Goal: Information Seeking & Learning: Check status

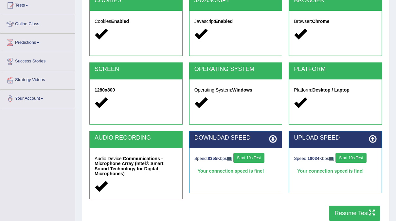
scroll to position [73, 0]
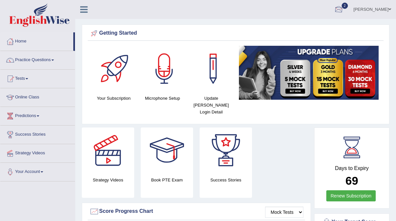
click at [343, 11] on div at bounding box center [339, 10] width 10 height 10
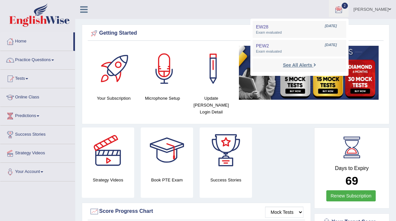
click at [312, 65] on strong "See All Alerts" at bounding box center [297, 64] width 29 height 5
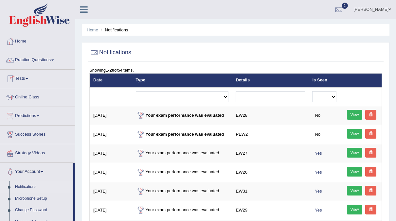
click at [29, 77] on link "Tests" at bounding box center [37, 78] width 75 height 16
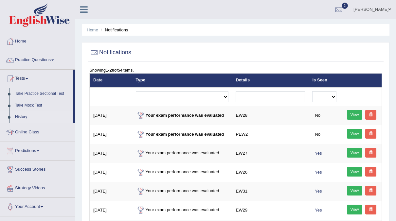
click at [19, 114] on link "History" at bounding box center [42, 117] width 61 height 12
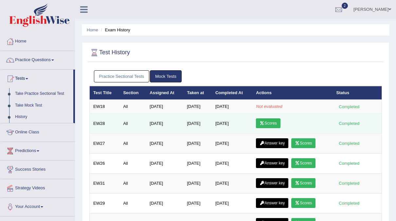
click at [269, 121] on link "Scores" at bounding box center [268, 123] width 24 height 10
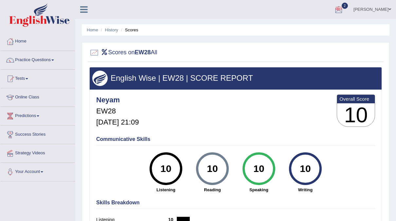
click at [343, 9] on div at bounding box center [339, 10] width 10 height 10
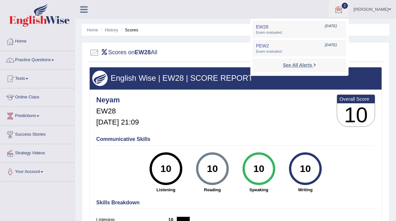
click at [312, 62] on strong "See All Alerts" at bounding box center [297, 64] width 29 height 5
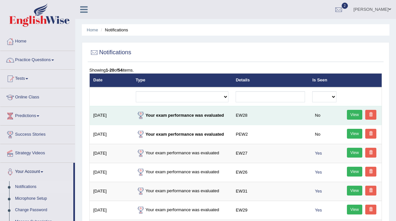
click at [350, 113] on link "View" at bounding box center [355, 115] width 16 height 10
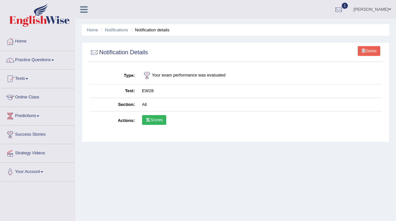
click at [155, 120] on link "Scores" at bounding box center [154, 120] width 24 height 10
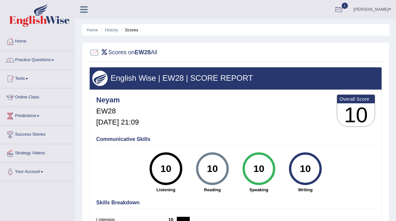
click at [343, 12] on div at bounding box center [339, 10] width 10 height 10
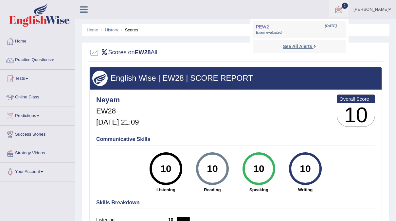
click at [312, 49] on strong "See All Alerts" at bounding box center [297, 46] width 29 height 5
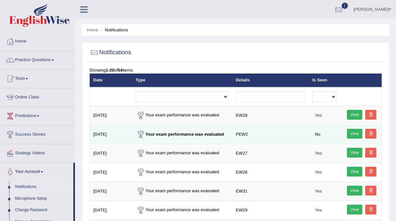
click at [348, 133] on link "View" at bounding box center [355, 134] width 16 height 10
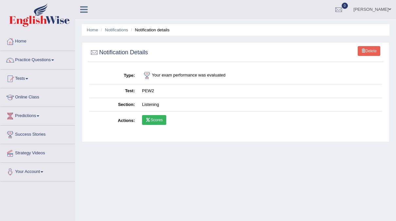
click at [156, 123] on link "Scores" at bounding box center [154, 120] width 24 height 10
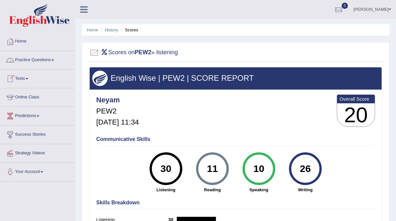
click at [25, 73] on link "Tests" at bounding box center [37, 78] width 75 height 16
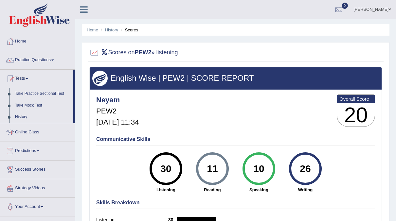
click at [377, 88] on div "English Wise | PEW2 | SCORE REPORT" at bounding box center [236, 78] width 292 height 22
click at [382, 8] on link "[PERSON_NAME]" at bounding box center [371, 8] width 47 height 17
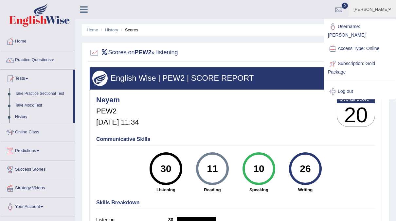
click at [336, 87] on div at bounding box center [333, 92] width 10 height 10
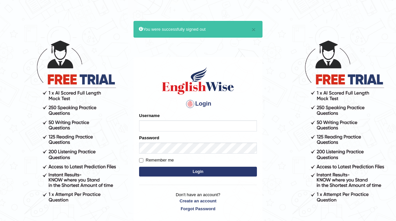
type input "neyam"
click at [201, 173] on button "Login" at bounding box center [198, 172] width 118 height 10
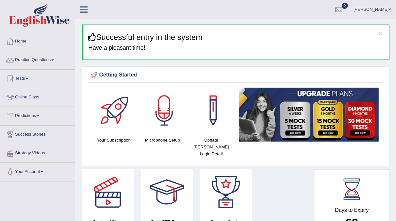
click at [20, 42] on link "Home" at bounding box center [37, 40] width 75 height 16
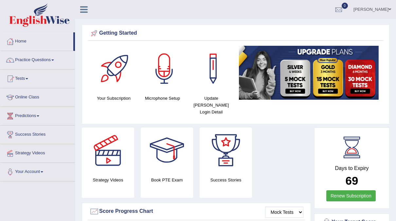
click at [28, 78] on span at bounding box center [27, 78] width 3 height 1
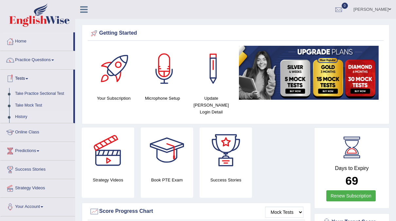
click at [22, 116] on link "History" at bounding box center [42, 117] width 61 height 12
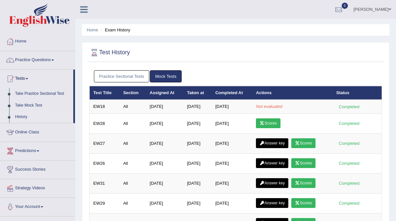
click at [119, 72] on link "Practice Sectional Tests" at bounding box center [122, 76] width 56 height 12
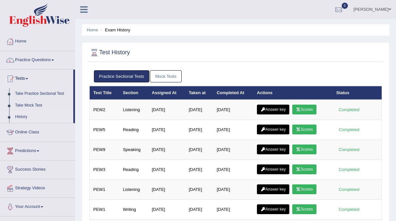
click at [167, 81] on link "Mock Tests" at bounding box center [166, 76] width 32 height 12
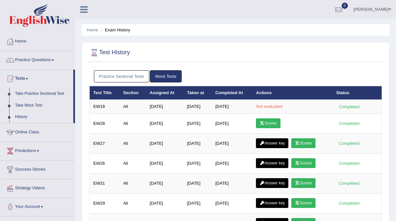
click at [388, 9] on span at bounding box center [389, 9] width 3 height 4
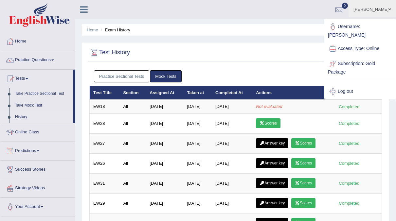
click at [336, 87] on div at bounding box center [333, 92] width 10 height 10
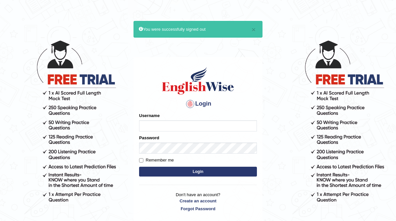
type input "neyam"
click at [183, 173] on button "Login" at bounding box center [198, 172] width 118 height 10
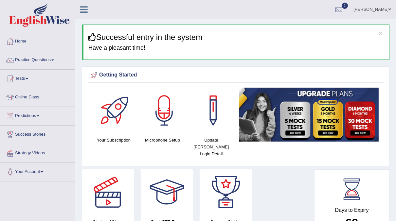
click at [14, 80] on div at bounding box center [10, 79] width 10 height 10
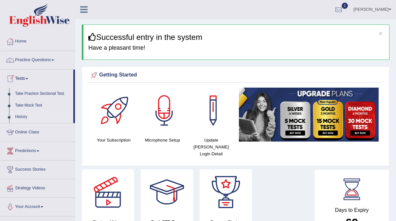
click at [19, 122] on link "History" at bounding box center [42, 117] width 61 height 12
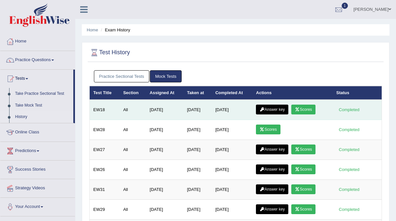
click at [300, 108] on icon at bounding box center [297, 110] width 5 height 4
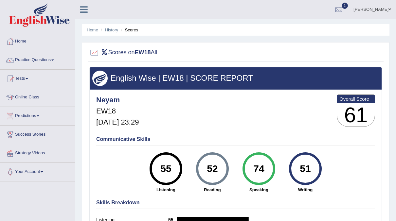
click at [132, 30] on li "Scores" at bounding box center [128, 30] width 19 height 6
click at [135, 30] on li "Scores" at bounding box center [128, 30] width 19 height 6
click at [109, 30] on link "History" at bounding box center [111, 29] width 13 height 5
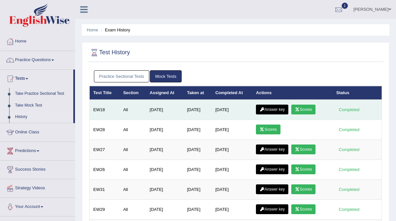
click at [264, 108] on icon at bounding box center [261, 110] width 5 height 4
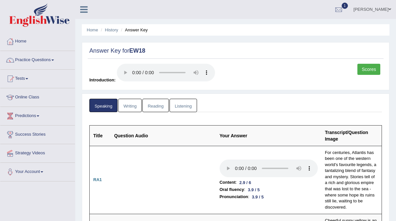
click at [126, 107] on link "Writing" at bounding box center [130, 105] width 24 height 13
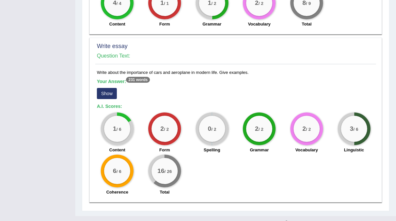
scroll to position [521, 0]
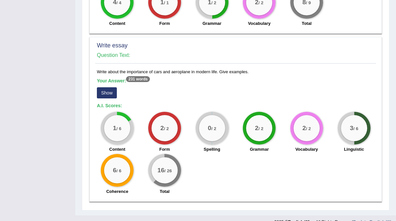
click at [105, 88] on button "Show" at bounding box center [107, 92] width 20 height 11
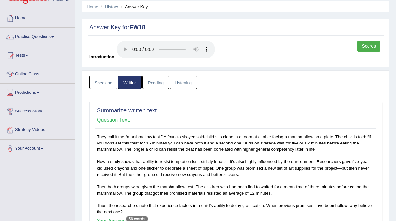
scroll to position [24, 0]
click at [154, 87] on link "Reading" at bounding box center [155, 81] width 26 height 13
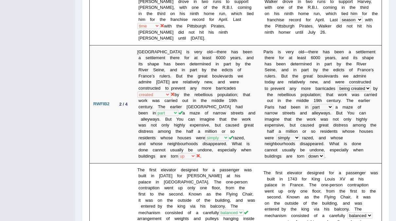
scroll to position [0, 0]
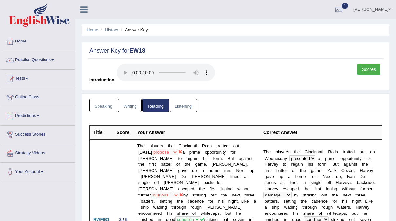
click at [181, 106] on link "Listening" at bounding box center [182, 105] width 27 height 13
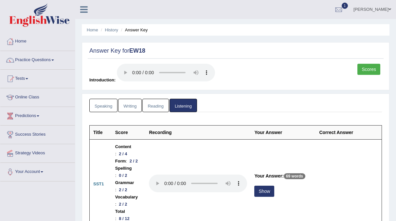
click at [128, 106] on link "Writing" at bounding box center [130, 105] width 24 height 13
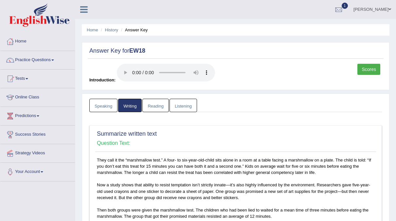
click at [148, 105] on link "Reading" at bounding box center [155, 105] width 26 height 13
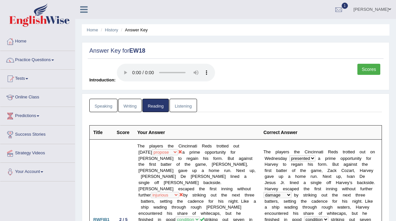
click at [105, 107] on link "Speaking" at bounding box center [103, 105] width 28 height 13
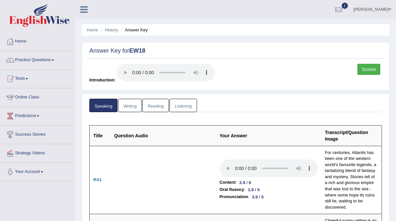
click at [371, 69] on link "Scores" at bounding box center [368, 69] width 23 height 11
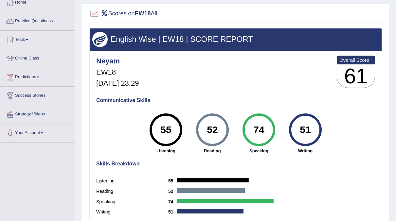
scroll to position [39, 0]
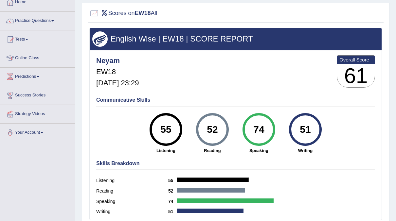
click at [139, 58] on h4 "Neyam" at bounding box center [117, 61] width 43 height 8
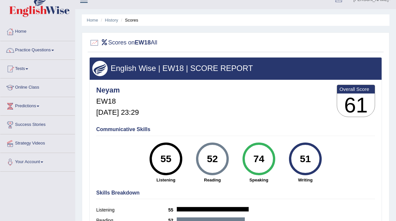
scroll to position [0, 0]
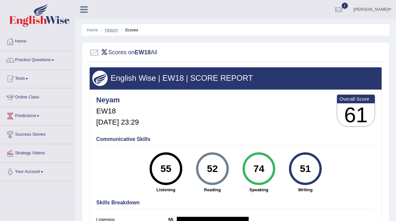
click at [113, 32] on link "History" at bounding box center [111, 29] width 13 height 5
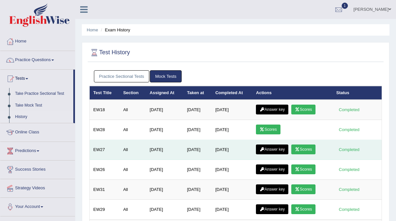
click at [301, 147] on link "Scores" at bounding box center [303, 150] width 24 height 10
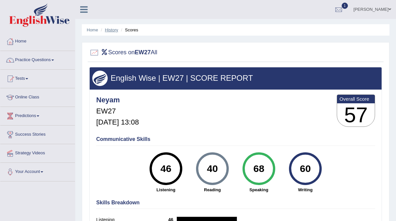
click link "History"
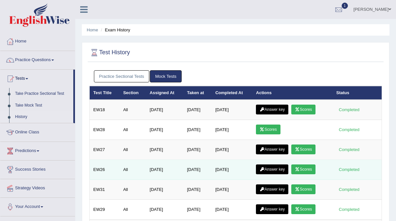
click at [300, 167] on icon at bounding box center [297, 169] width 5 height 4
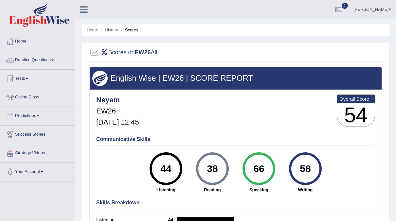
click at [110, 30] on link "History" at bounding box center [111, 29] width 13 height 5
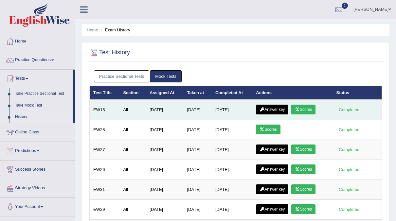
click at [300, 109] on icon at bounding box center [297, 110] width 5 height 4
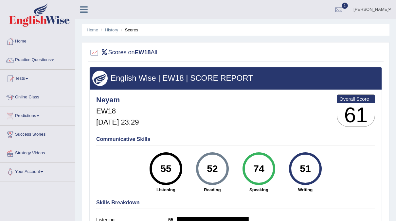
click at [108, 29] on link "History" at bounding box center [111, 29] width 13 height 5
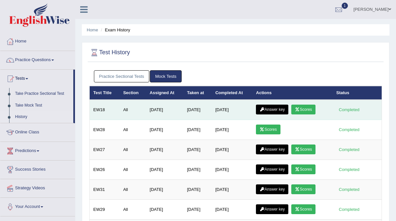
click at [300, 108] on icon at bounding box center [297, 110] width 5 height 4
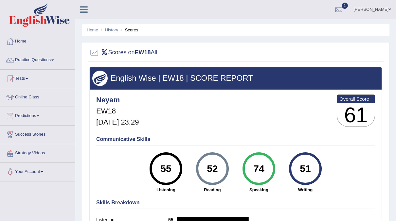
click at [111, 32] on link "History" at bounding box center [111, 29] width 13 height 5
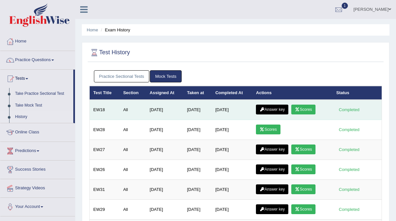
click at [271, 109] on link "Answer key" at bounding box center [272, 110] width 32 height 10
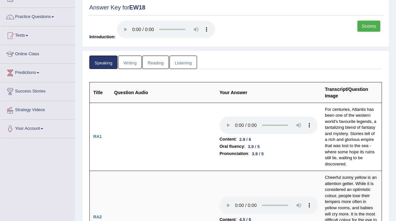
scroll to position [43, 0]
click at [157, 66] on link "Reading" at bounding box center [155, 61] width 26 height 13
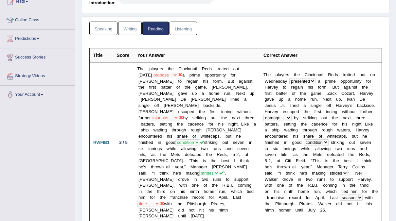
scroll to position [0, 0]
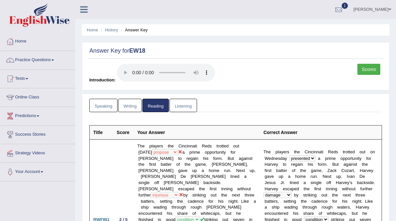
click at [180, 106] on link "Listening" at bounding box center [182, 105] width 27 height 13
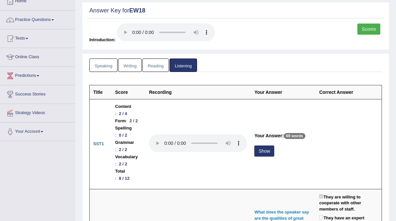
scroll to position [41, 0]
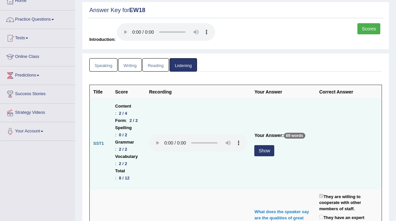
click at [274, 145] on button "Show" at bounding box center [264, 150] width 20 height 11
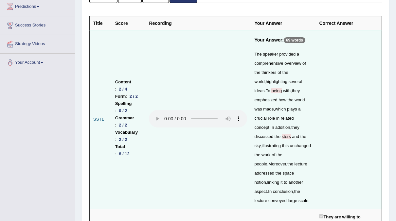
scroll to position [0, 0]
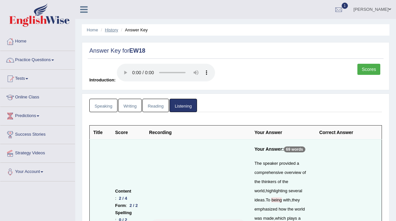
click at [112, 30] on link "History" at bounding box center [111, 29] width 13 height 5
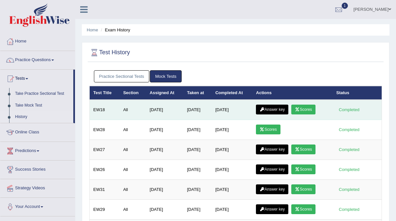
click at [299, 108] on icon at bounding box center [297, 110] width 5 height 4
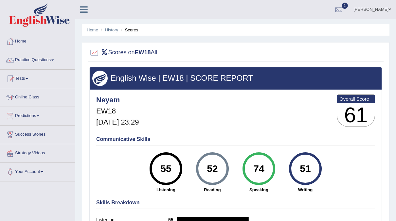
click at [111, 30] on link "History" at bounding box center [111, 29] width 13 height 5
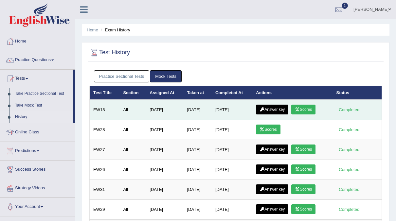
click at [299, 108] on icon at bounding box center [297, 110] width 5 height 4
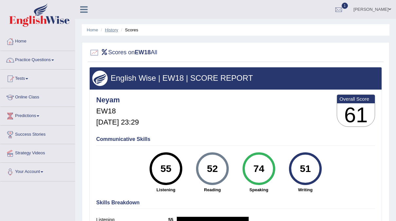
click at [112, 29] on link "History" at bounding box center [111, 29] width 13 height 5
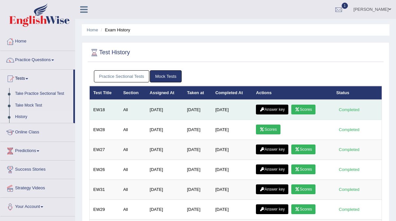
click at [273, 110] on link "Answer key" at bounding box center [272, 110] width 32 height 10
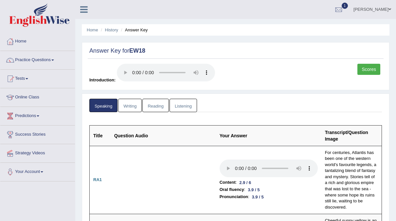
click at [125, 107] on link "Writing" at bounding box center [130, 105] width 24 height 13
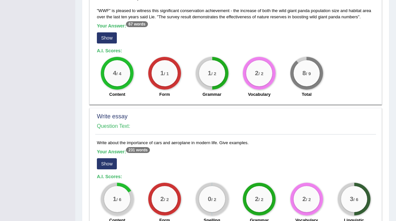
scroll to position [453, 0]
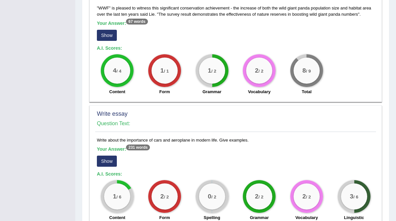
click at [105, 157] on button "Show" at bounding box center [107, 161] width 20 height 11
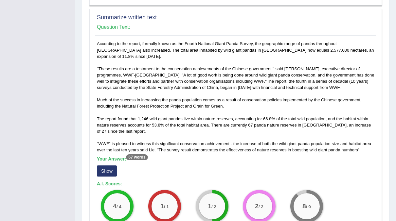
scroll to position [0, 0]
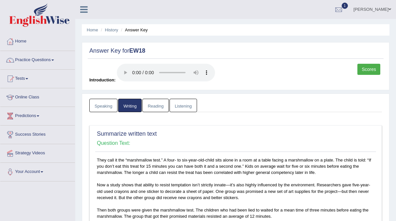
click at [13, 42] on div at bounding box center [10, 42] width 10 height 10
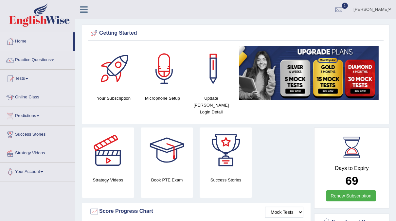
click at [343, 9] on div at bounding box center [339, 10] width 10 height 10
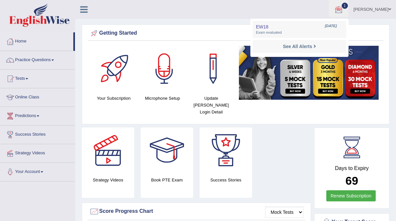
click at [307, 52] on li "See All Alerts" at bounding box center [299, 46] width 94 height 13
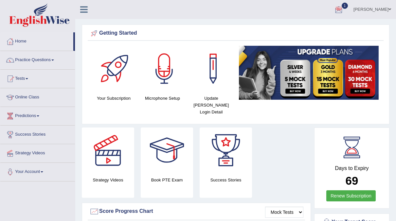
click at [343, 9] on div at bounding box center [339, 10] width 10 height 10
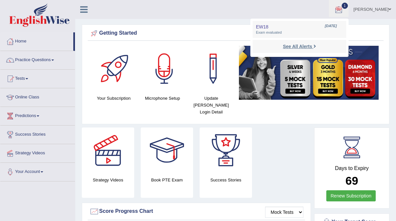
click at [312, 47] on strong "See All Alerts" at bounding box center [297, 46] width 29 height 5
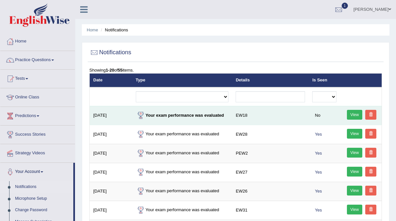
click at [354, 114] on link "View" at bounding box center [355, 115] width 16 height 10
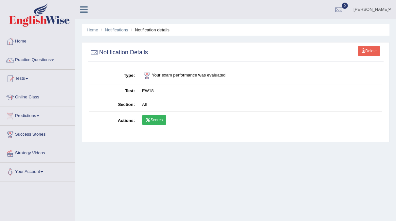
click at [13, 81] on div at bounding box center [10, 79] width 10 height 10
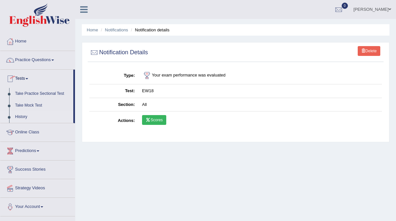
click at [14, 120] on link "History" at bounding box center [42, 117] width 61 height 12
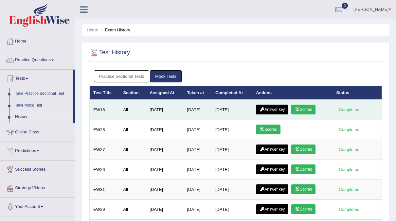
click at [307, 108] on link "Scores" at bounding box center [303, 110] width 24 height 10
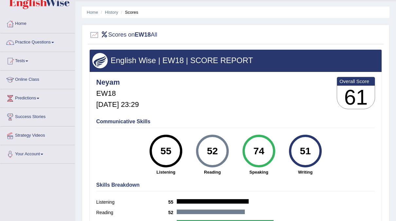
scroll to position [17, 0]
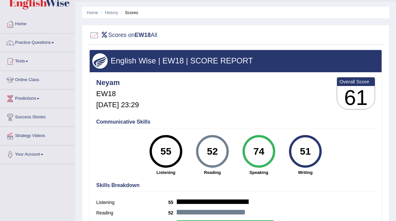
click at [14, 45] on div at bounding box center [10, 43] width 10 height 10
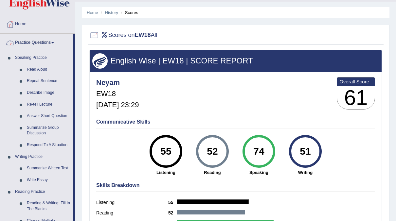
click at [14, 47] on div at bounding box center [10, 43] width 10 height 10
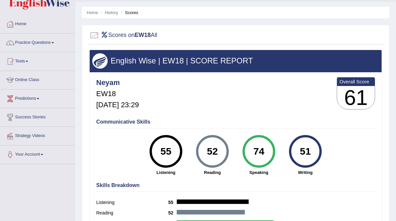
click at [14, 28] on div at bounding box center [10, 24] width 10 height 10
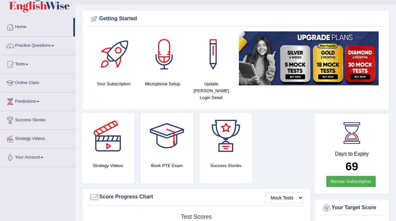
scroll to position [16, 0]
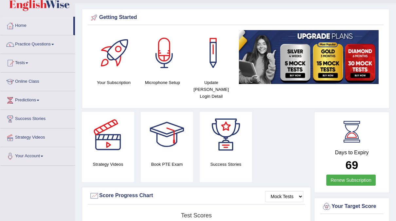
click at [8, 64] on div at bounding box center [10, 63] width 10 height 10
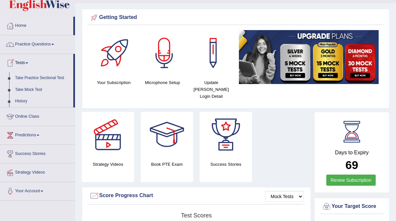
click at [9, 63] on div at bounding box center [10, 63] width 10 height 10
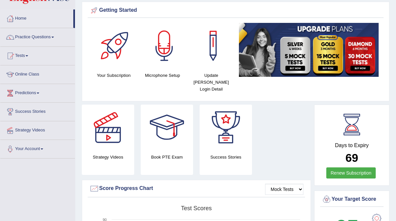
scroll to position [0, 0]
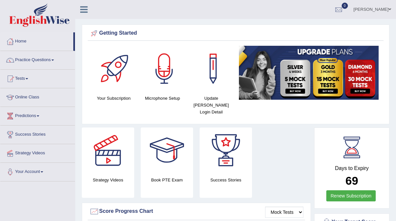
click at [13, 82] on div at bounding box center [10, 79] width 10 height 10
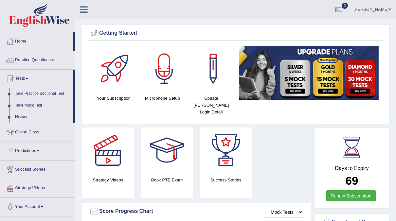
click at [23, 112] on link "History" at bounding box center [42, 117] width 61 height 12
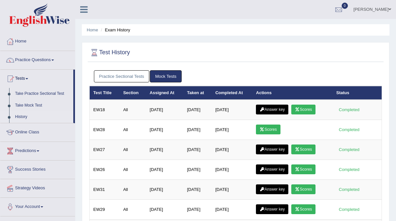
click at [165, 76] on link "Mock Tests" at bounding box center [166, 76] width 32 height 12
click at [171, 75] on link "Mock Tests" at bounding box center [166, 76] width 32 height 12
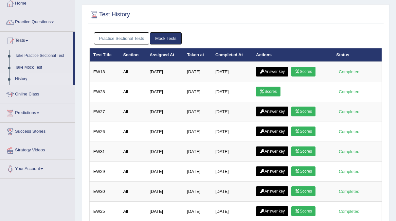
scroll to position [38, 0]
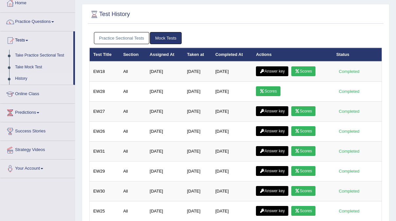
click at [165, 38] on link "Mock Tests" at bounding box center [166, 38] width 32 height 12
click at [172, 41] on link "Mock Tests" at bounding box center [166, 38] width 32 height 12
click at [160, 35] on link "Mock Tests" at bounding box center [166, 38] width 32 height 12
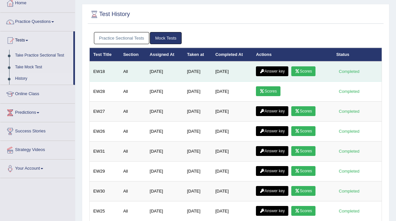
click at [305, 72] on link "Scores" at bounding box center [303, 71] width 24 height 10
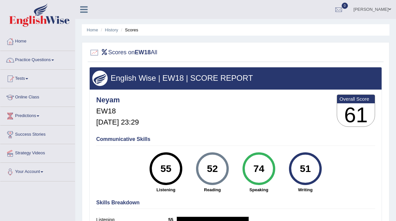
click at [26, 44] on link "Home" at bounding box center [37, 40] width 75 height 16
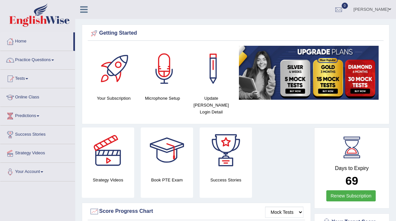
click at [31, 78] on link "Tests" at bounding box center [37, 78] width 75 height 16
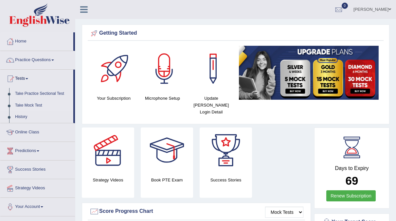
click at [26, 106] on link "Take Mock Test" at bounding box center [42, 106] width 61 height 12
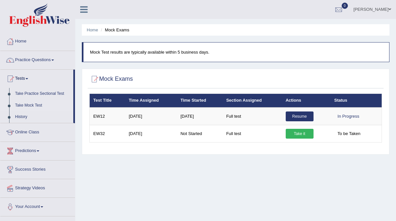
click at [222, 179] on div "Home Mock Exams Mock Test results are typically available within 5 business day…" at bounding box center [235, 163] width 320 height 327
click at [47, 89] on link "Take Practice Sectional Test" at bounding box center [42, 94] width 61 height 12
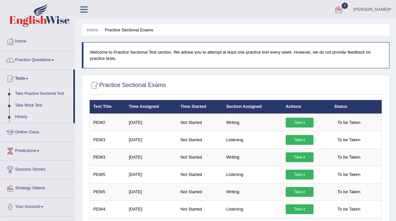
click at [389, 14] on link "naimo" at bounding box center [371, 8] width 47 height 17
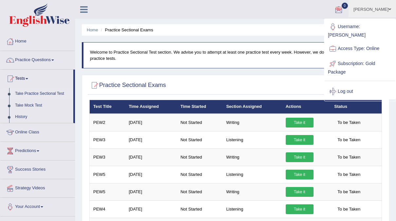
click at [348, 86] on link "Log out" at bounding box center [359, 91] width 71 height 15
